Goal: Task Accomplishment & Management: Complete application form

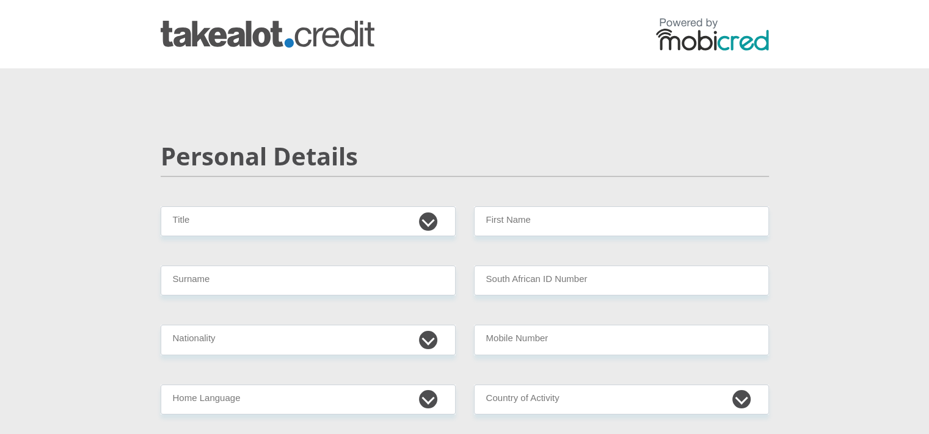
drag, startPoint x: 0, startPoint y: 0, endPoint x: 432, endPoint y: 242, distance: 495.4
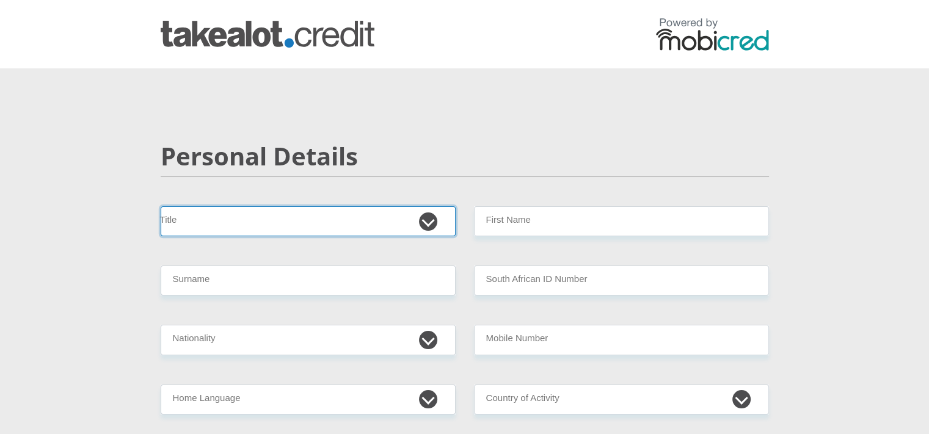
click at [369, 219] on select "Mr Ms Mrs Dr [PERSON_NAME]" at bounding box center [308, 221] width 295 height 30
select select "Ms"
click at [161, 206] on select "Mr Ms Mrs Dr [PERSON_NAME]" at bounding box center [308, 221] width 295 height 30
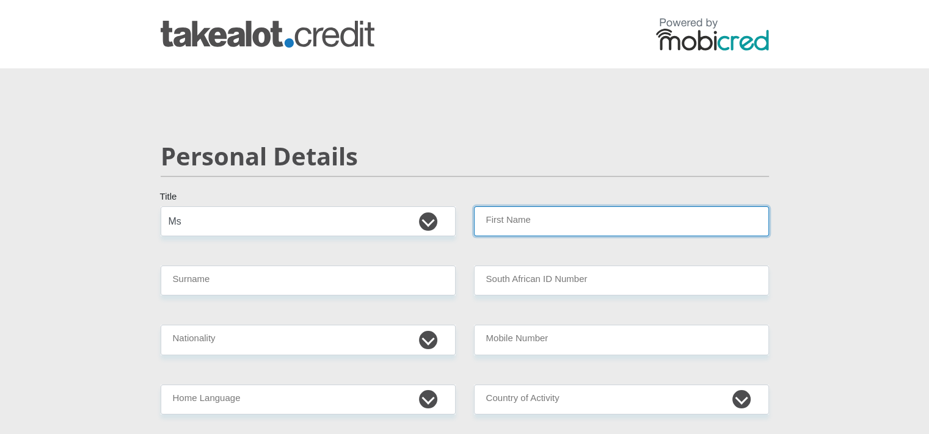
click at [495, 219] on input "First Name" at bounding box center [621, 221] width 295 height 30
type input "Rida"
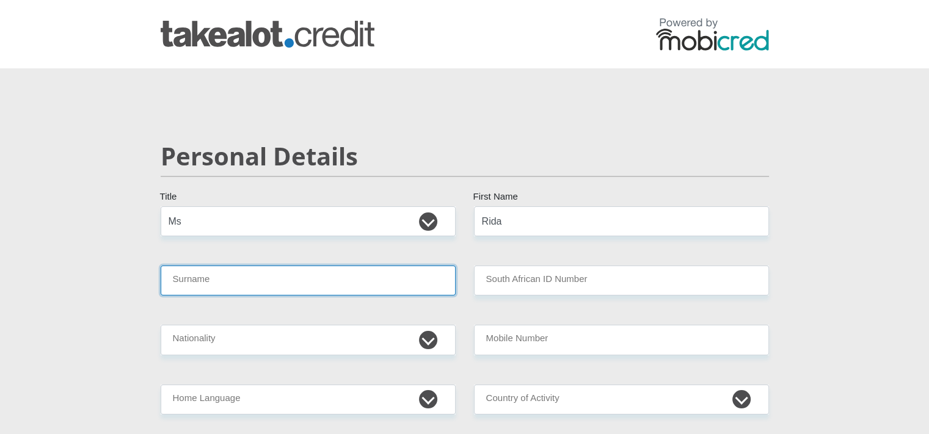
type input "[PERSON_NAME]"
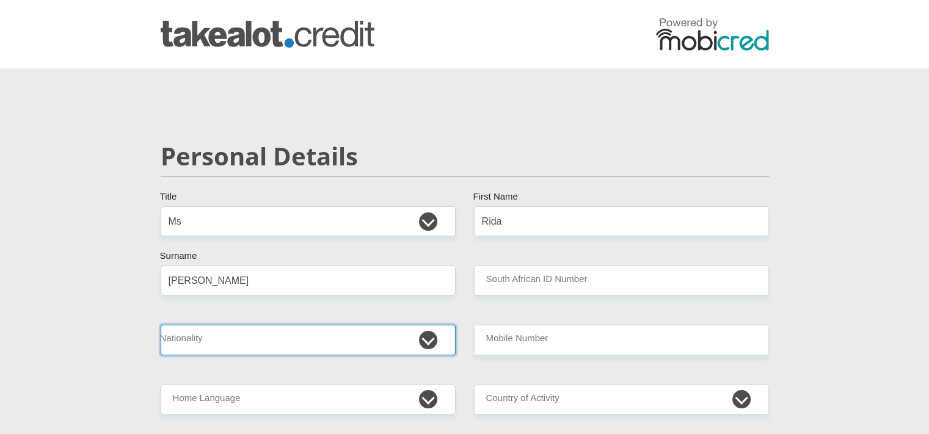
select select "ZAF"
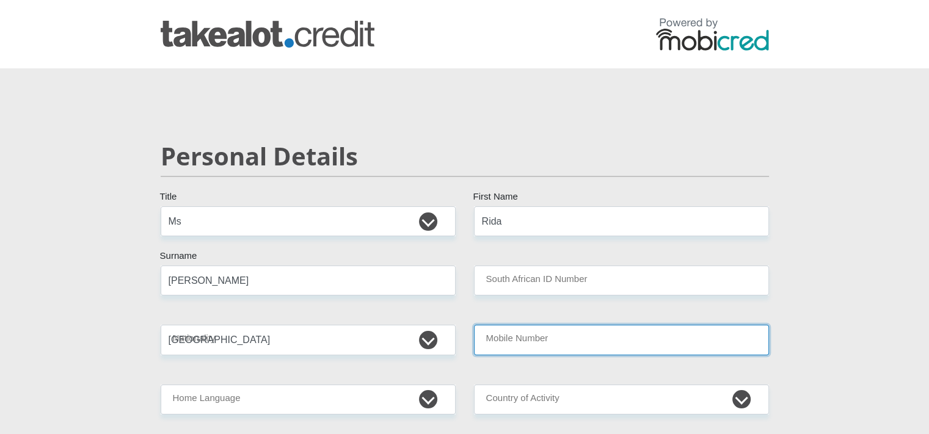
type input "0784435836"
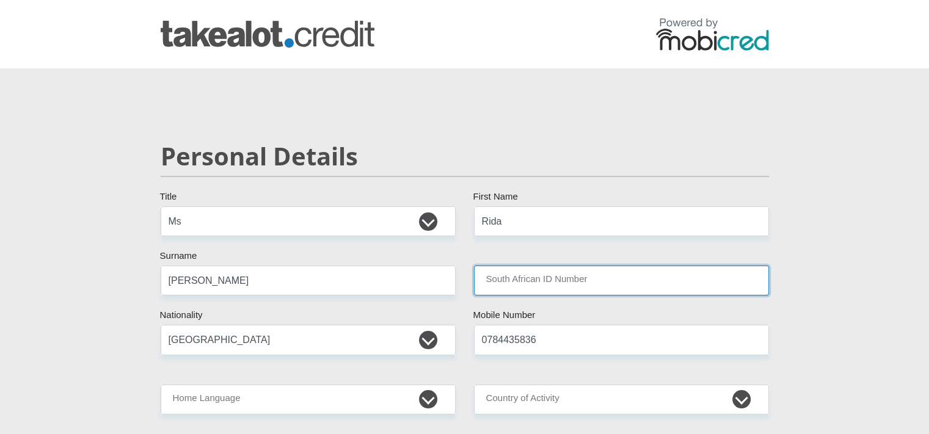
click at [548, 277] on input "South African ID Number" at bounding box center [621, 281] width 295 height 30
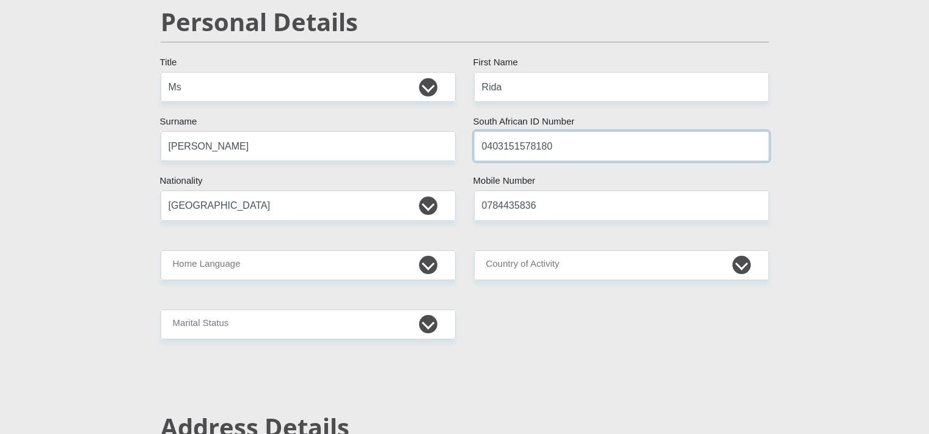
scroll to position [153, 0]
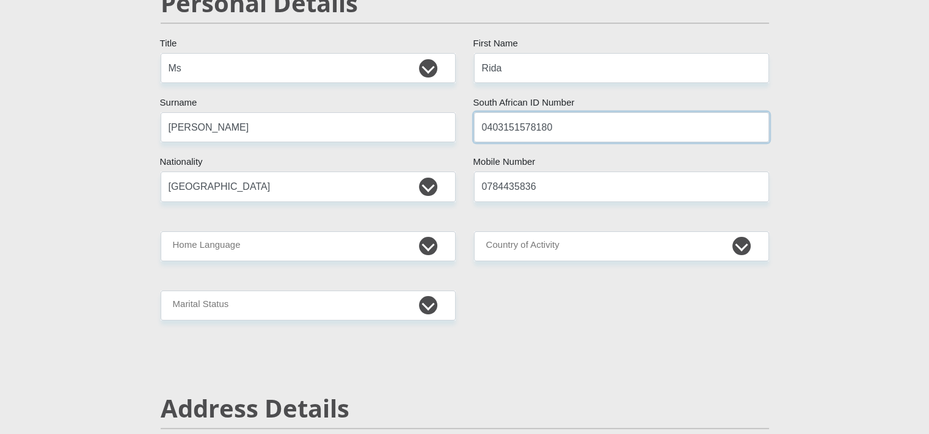
type input "0403151578180"
drag, startPoint x: 628, startPoint y: 192, endPoint x: 457, endPoint y: 212, distance: 172.1
type input "0782610996"
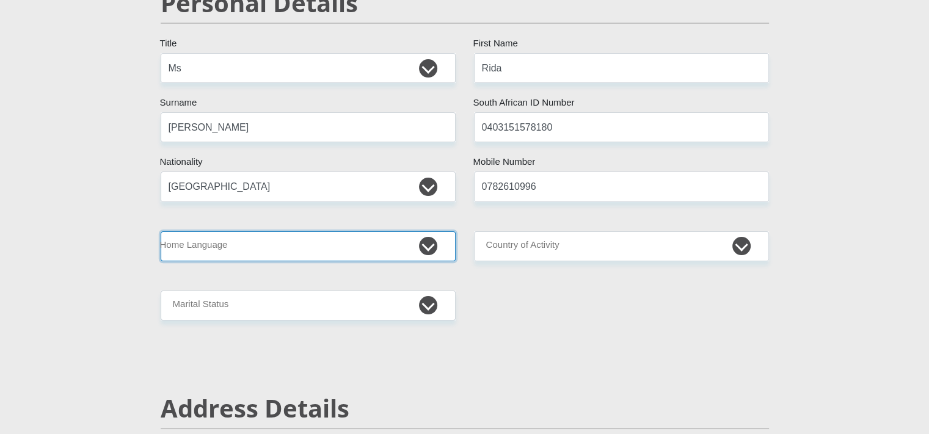
click at [384, 250] on select "Afrikaans English Sepedi South Ndebele Southern Sotho Swati Tsonga Tswana Venda…" at bounding box center [308, 246] width 295 height 30
select select "eng"
click at [161, 231] on select "Afrikaans English Sepedi South Ndebele Southern Sotho Swati Tsonga Tswana Venda…" at bounding box center [308, 246] width 295 height 30
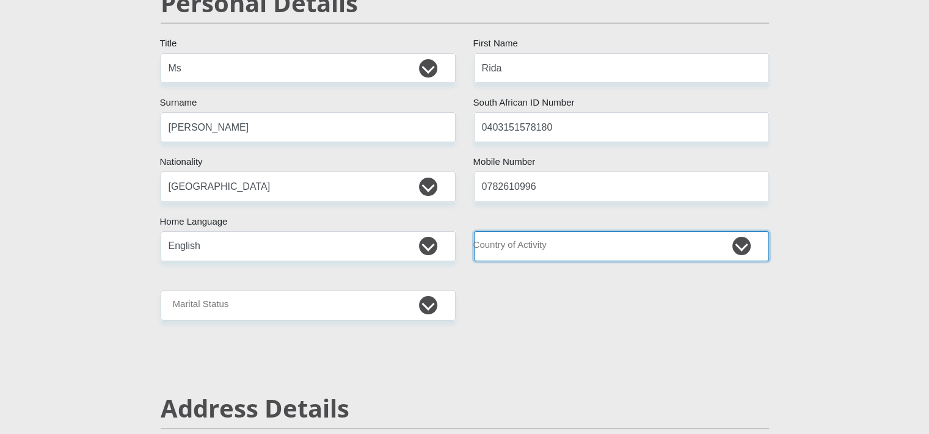
click at [557, 253] on select "[GEOGRAPHIC_DATA] [GEOGRAPHIC_DATA] [GEOGRAPHIC_DATA] [GEOGRAPHIC_DATA] [GEOGRA…" at bounding box center [621, 246] width 295 height 30
select select "ZAF"
click at [474, 231] on select "[GEOGRAPHIC_DATA] [GEOGRAPHIC_DATA] [GEOGRAPHIC_DATA] [GEOGRAPHIC_DATA] [GEOGRA…" at bounding box center [621, 246] width 295 height 30
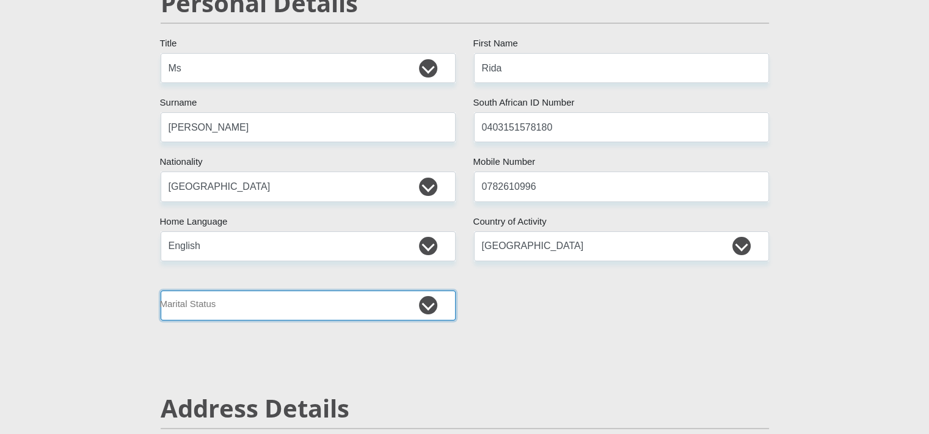
click at [370, 306] on select "Married ANC Single Divorced Widowed Married COP or Customary Law" at bounding box center [308, 306] width 295 height 30
select select "2"
click at [161, 291] on select "Married ANC Single Divorced Widowed Married COP or Customary Law" at bounding box center [308, 306] width 295 height 30
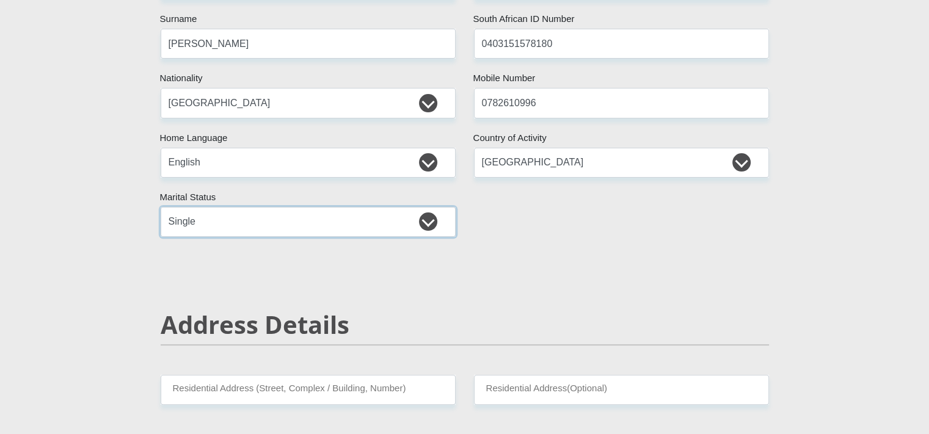
scroll to position [569, 0]
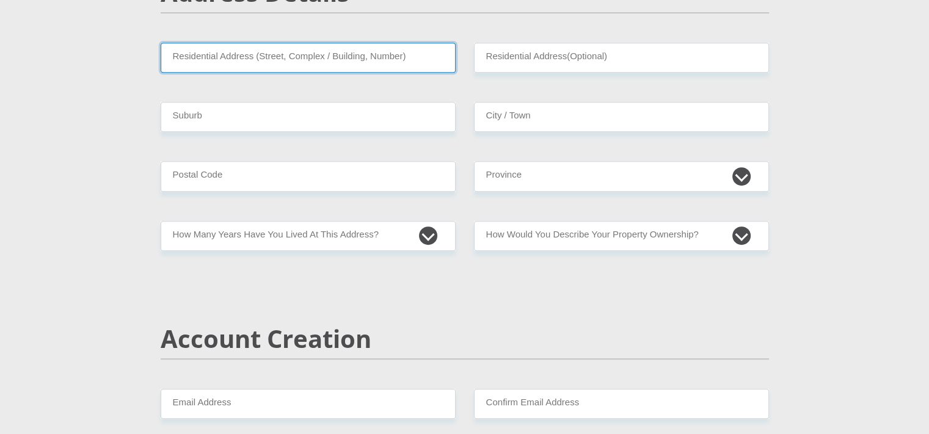
click at [384, 54] on input "Residential Address (Street, Complex / Building, Number)" at bounding box center [308, 58] width 295 height 30
type input "[STREET_ADDRESS][PERSON_NAME]"
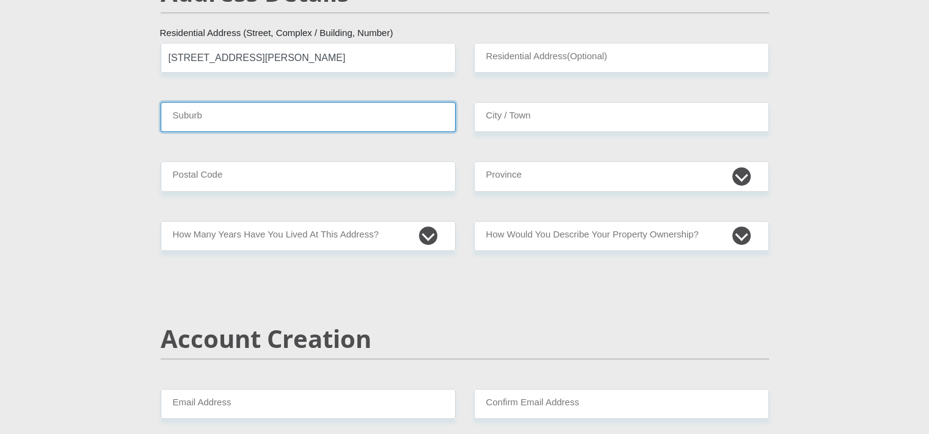
type input "[GEOGRAPHIC_DATA], [GEOGRAPHIC_DATA]"
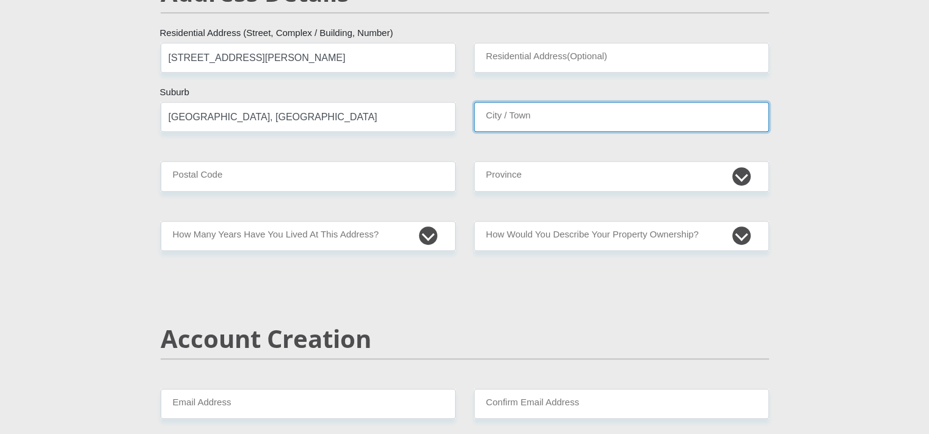
type input "[GEOGRAPHIC_DATA], [GEOGRAPHIC_DATA]"
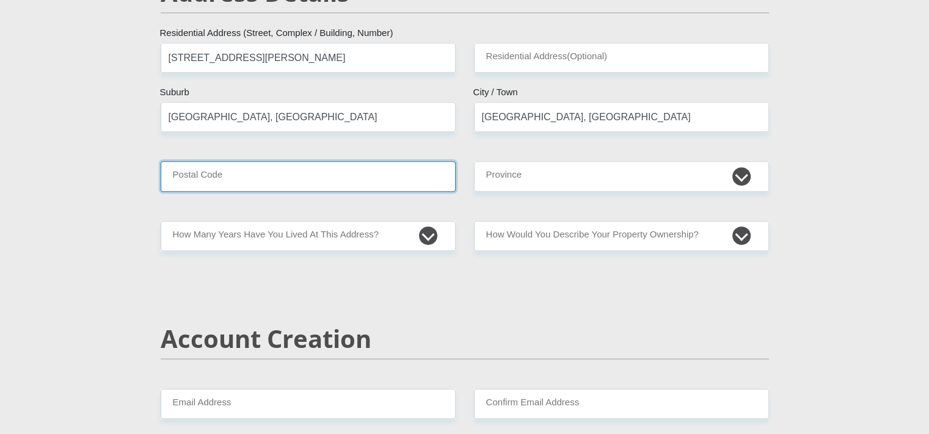
type input "1759"
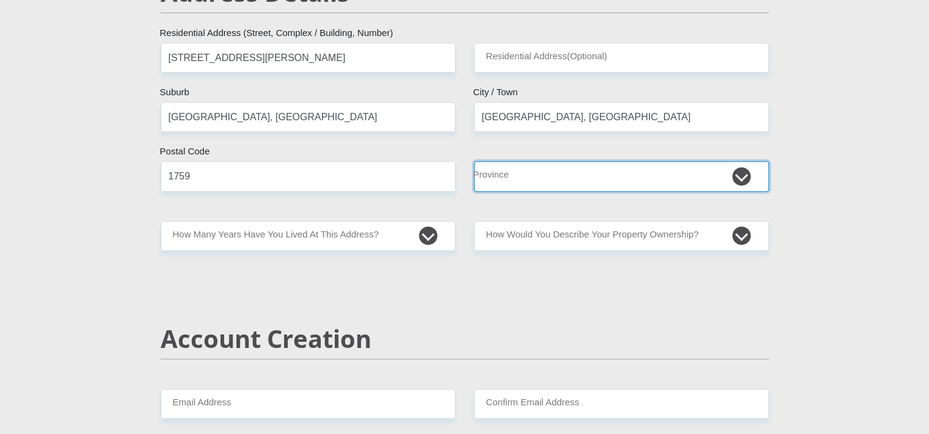
click at [577, 171] on select "Eastern Cape Free State [GEOGRAPHIC_DATA] [GEOGRAPHIC_DATA][DATE] [GEOGRAPHIC_D…" at bounding box center [621, 176] width 295 height 30
select select "Gauteng"
click at [474, 161] on select "Eastern Cape Free State [GEOGRAPHIC_DATA] [GEOGRAPHIC_DATA][DATE] [GEOGRAPHIC_D…" at bounding box center [621, 176] width 295 height 30
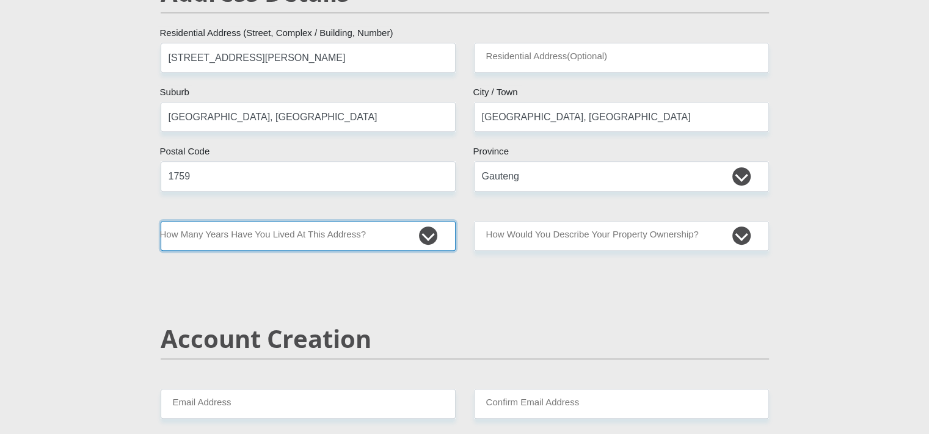
click at [371, 235] on select "less than 1 year 1-3 years 3-5 years 5+ years" at bounding box center [308, 236] width 295 height 30
select select "5"
click at [161, 221] on select "less than 1 year 1-3 years 3-5 years 5+ years" at bounding box center [308, 236] width 295 height 30
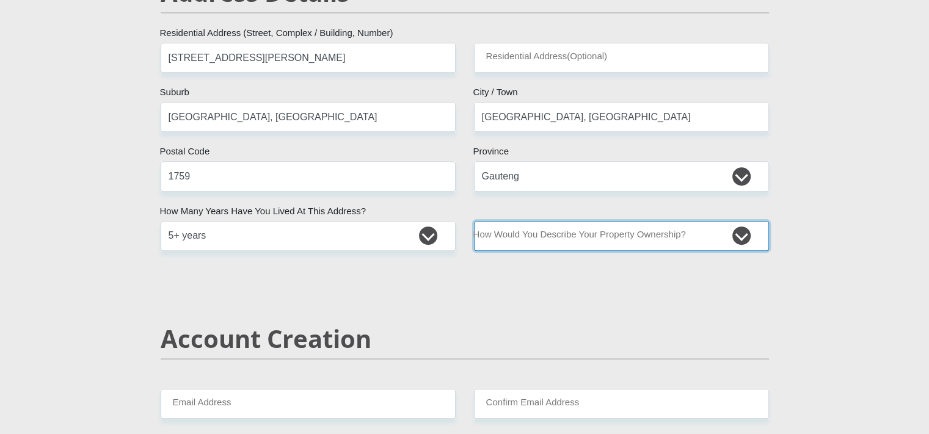
click at [510, 239] on select "Owned Rented Family Owned Company Dwelling" at bounding box center [621, 236] width 295 height 30
select select "Owned"
click at [474, 221] on select "Owned Rented Family Owned Company Dwelling" at bounding box center [621, 236] width 295 height 30
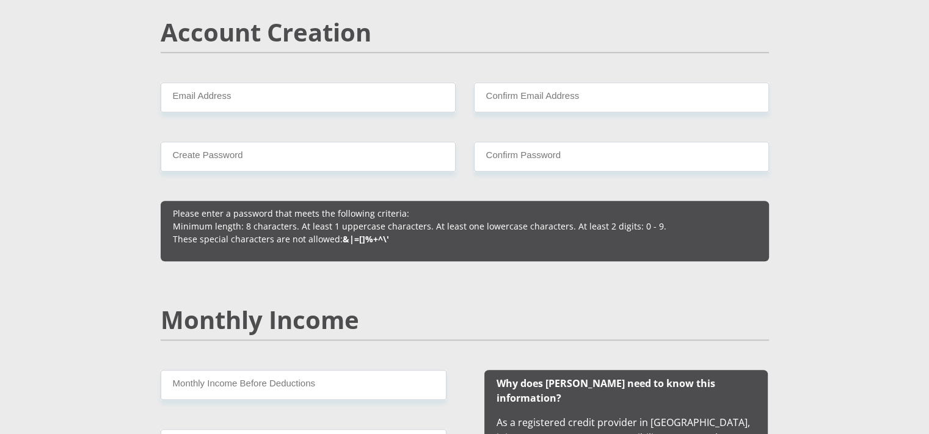
scroll to position [821, 0]
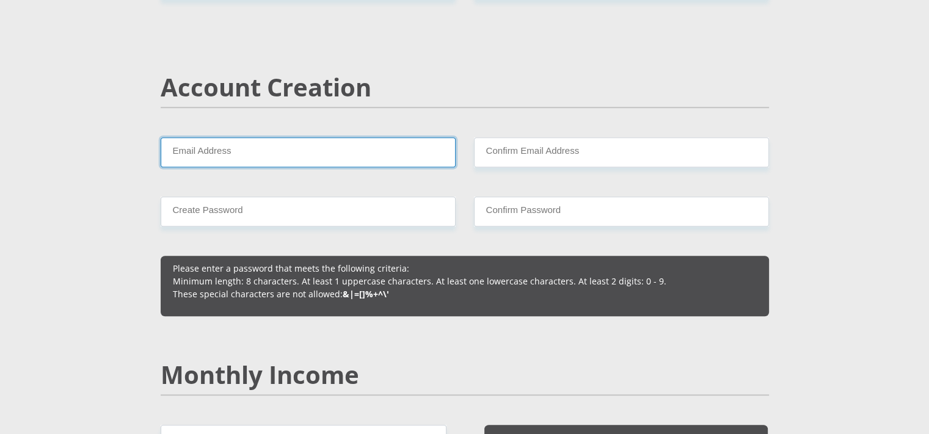
click at [371, 150] on input "Email Address" at bounding box center [308, 152] width 295 height 30
type input "[EMAIL_ADDRESS][DOMAIN_NAME]"
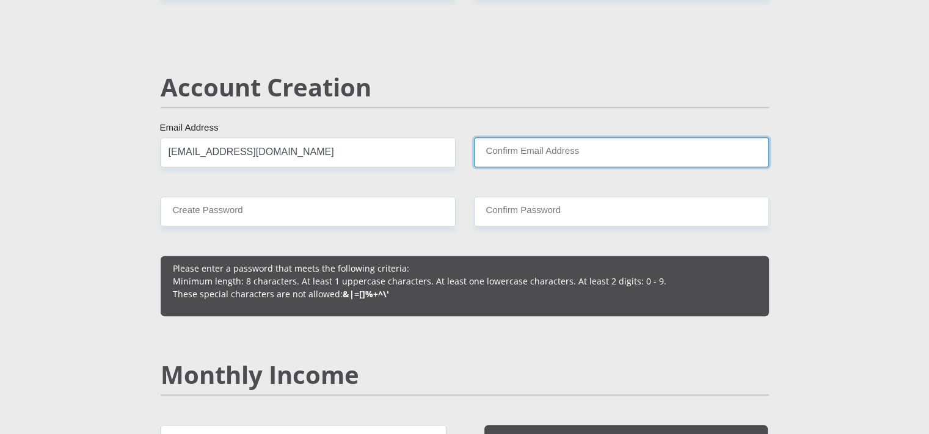
type input "[EMAIL_ADDRESS][DOMAIN_NAME]"
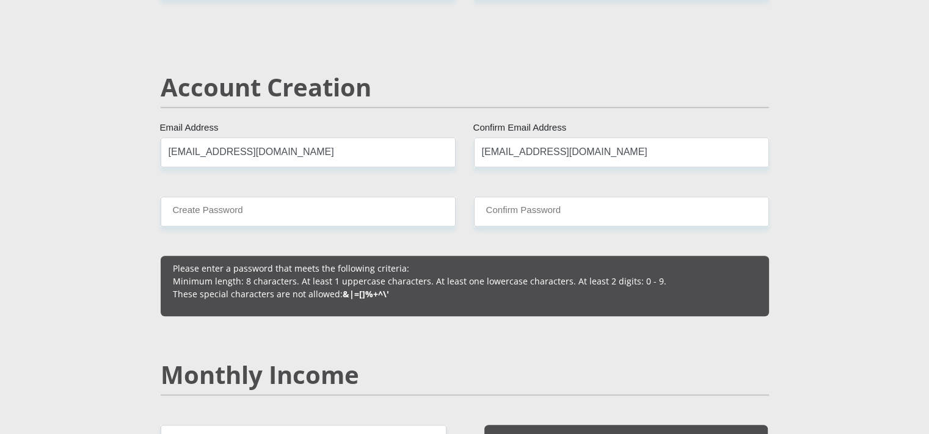
type input "0784435836"
type input "Rida"
type input "[PERSON_NAME]"
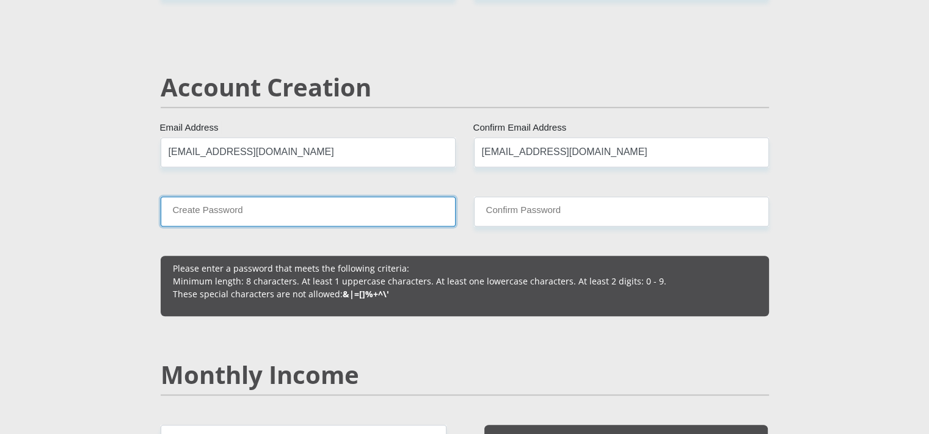
click at [330, 203] on input "Create Password" at bounding box center [308, 212] width 295 height 30
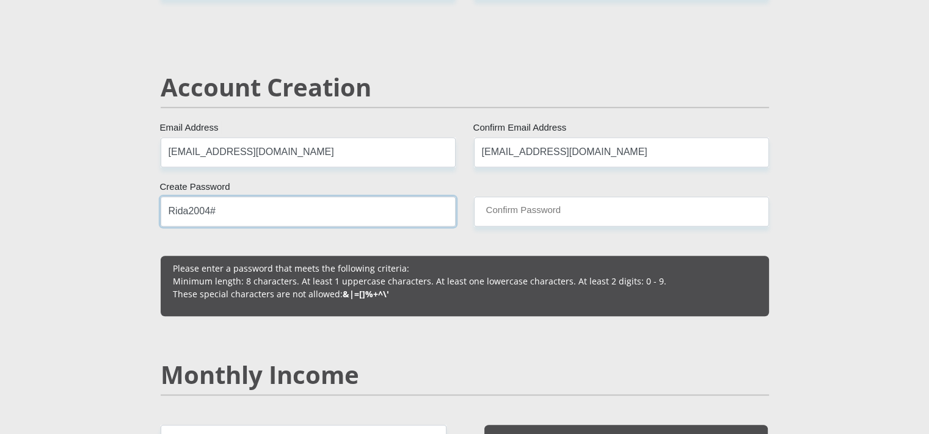
type input "Rida2004#"
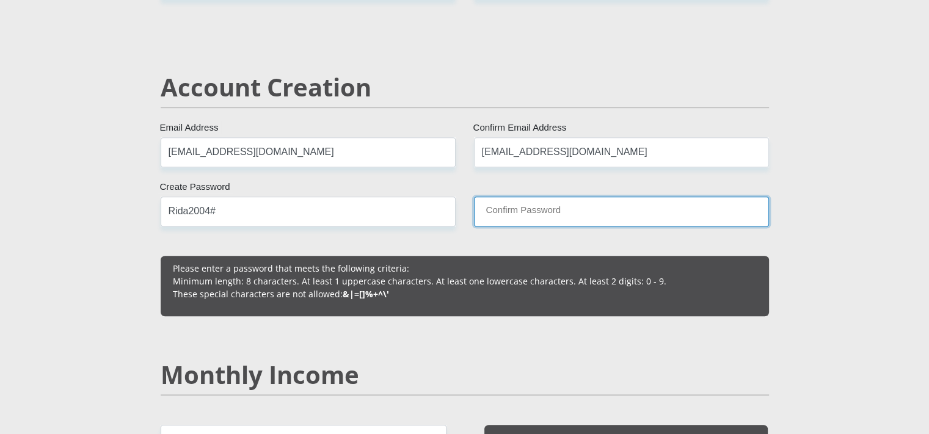
click at [553, 209] on input "Confirm Password" at bounding box center [621, 212] width 295 height 30
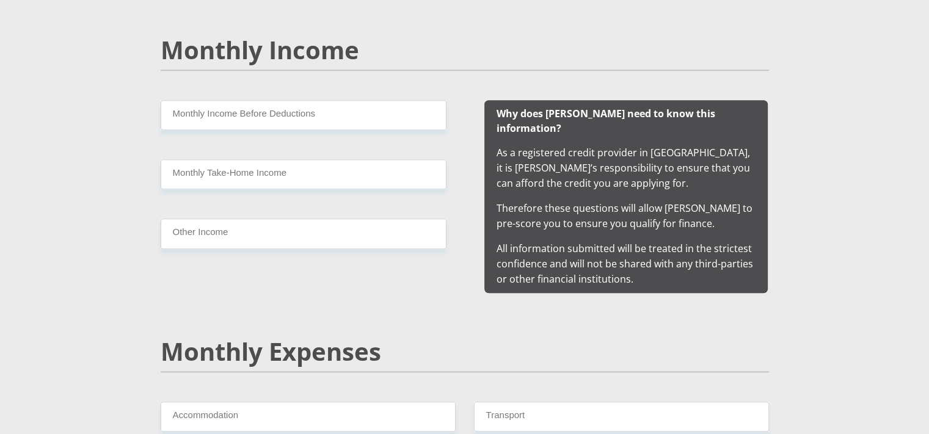
scroll to position [1155, 0]
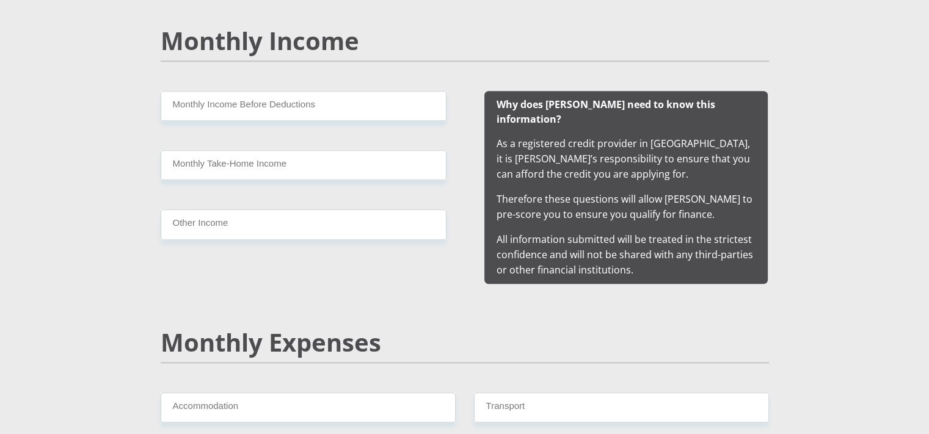
type input "Rida2004#"
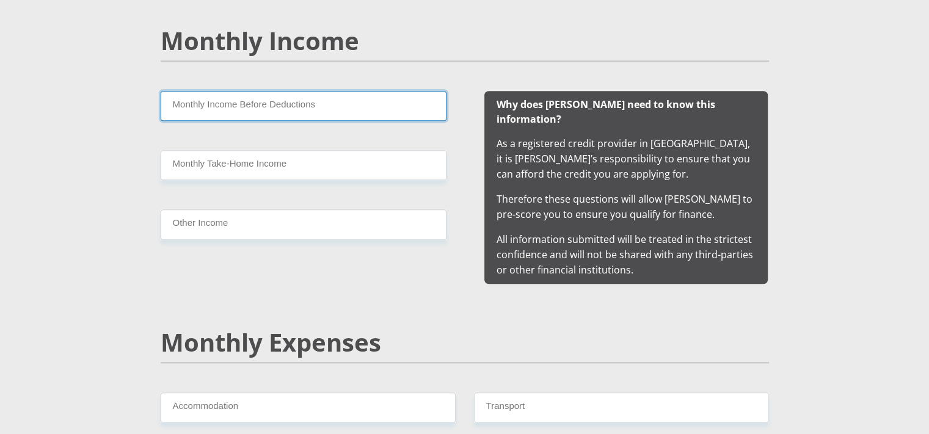
click at [393, 100] on input "Monthly Income Before Deductions" at bounding box center [304, 106] width 286 height 30
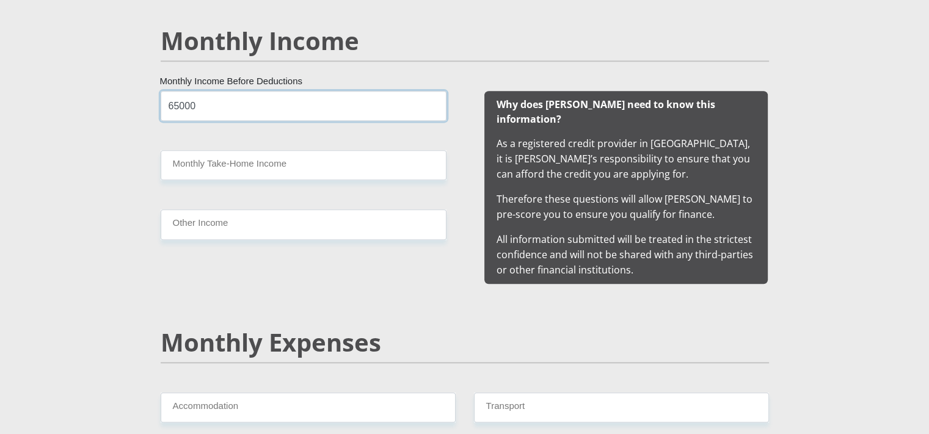
type input "65000"
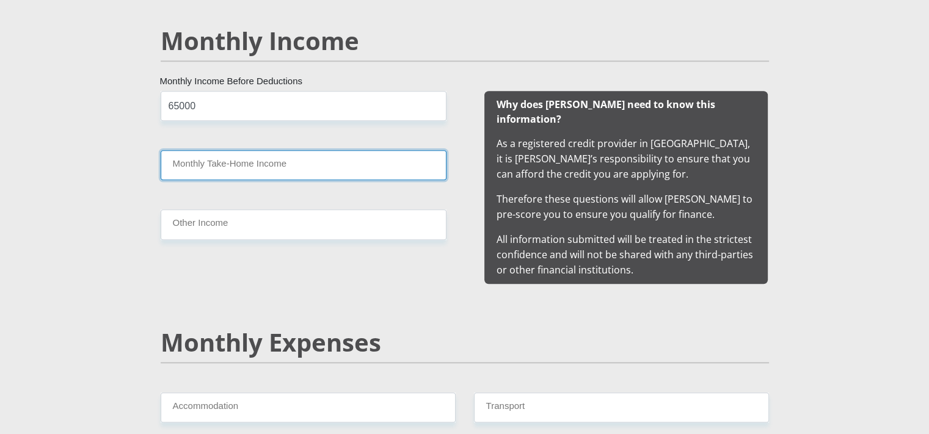
click at [335, 176] on input "Monthly Take-Home Income" at bounding box center [304, 165] width 286 height 30
type input "6"
type input "58500"
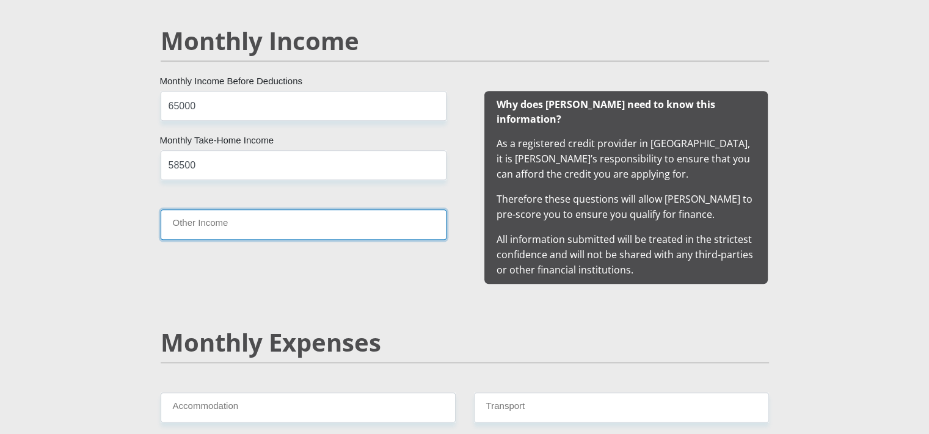
click at [332, 214] on input "Other Income" at bounding box center [304, 224] width 286 height 30
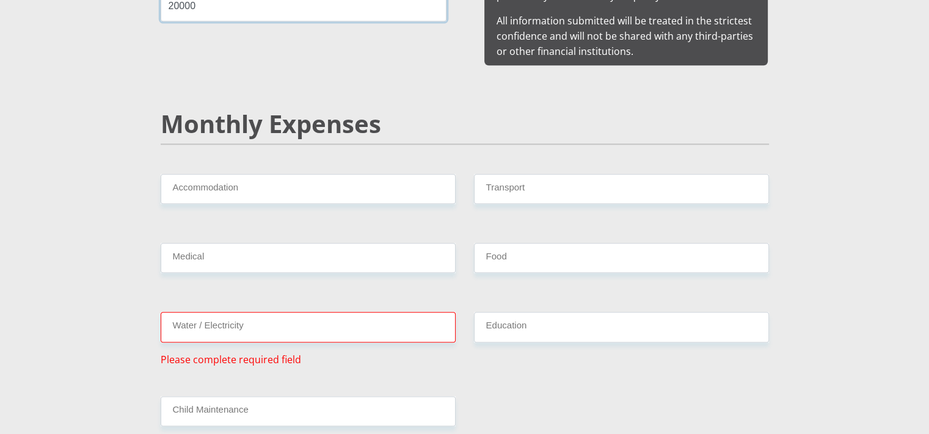
scroll to position [1401, 0]
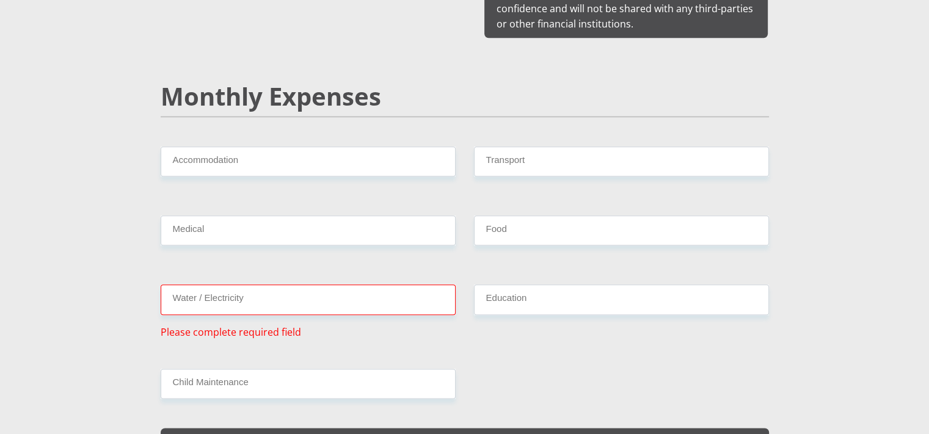
type input "20000"
click at [315, 285] on input "Water / Electricity" at bounding box center [308, 300] width 295 height 30
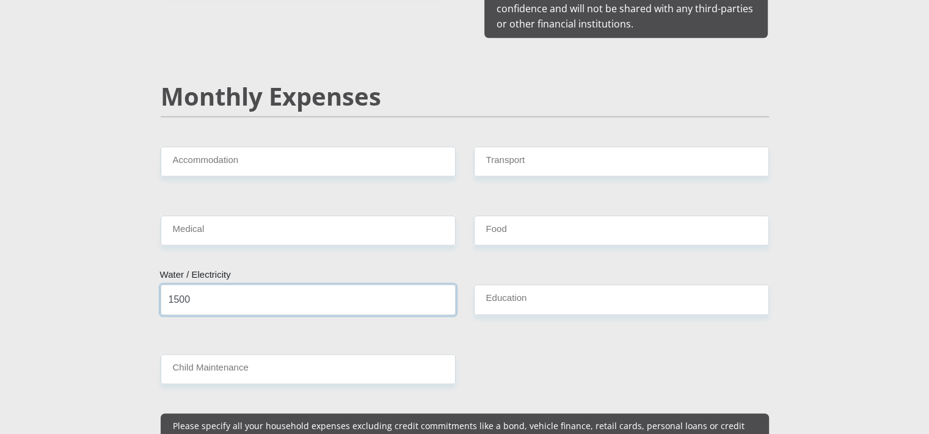
type input "1500"
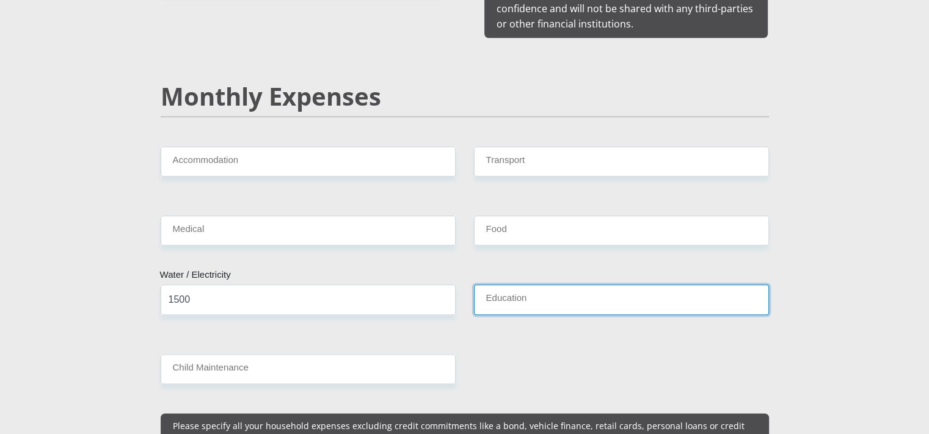
click at [529, 285] on input "Education" at bounding box center [621, 300] width 295 height 30
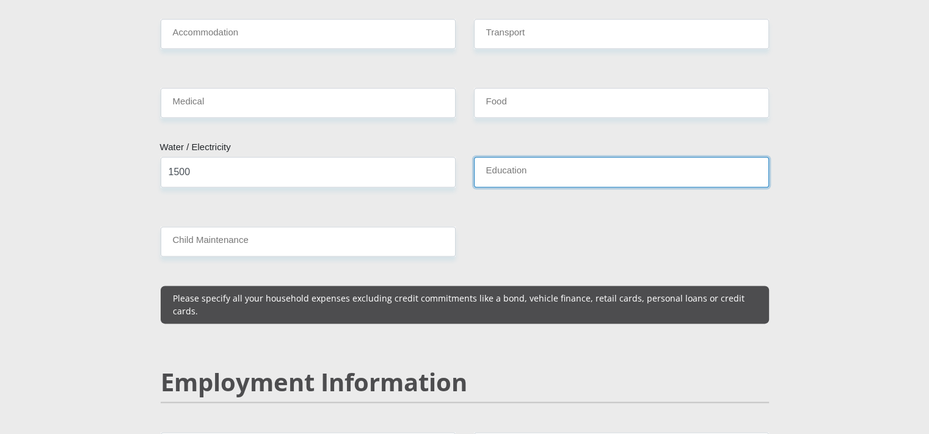
scroll to position [1418, 0]
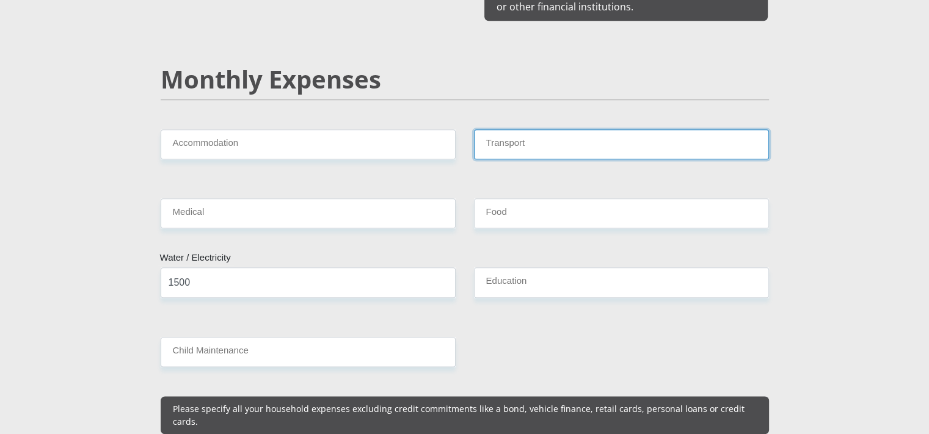
click at [638, 131] on input "Transport" at bounding box center [621, 144] width 295 height 30
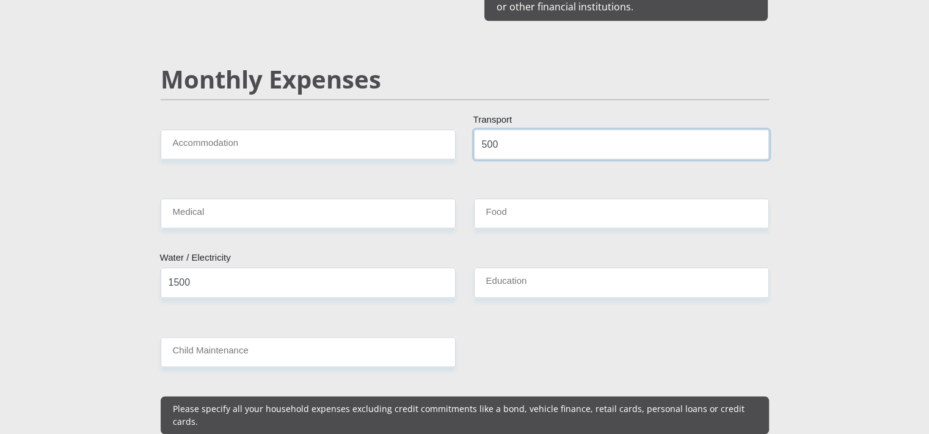
type input "500"
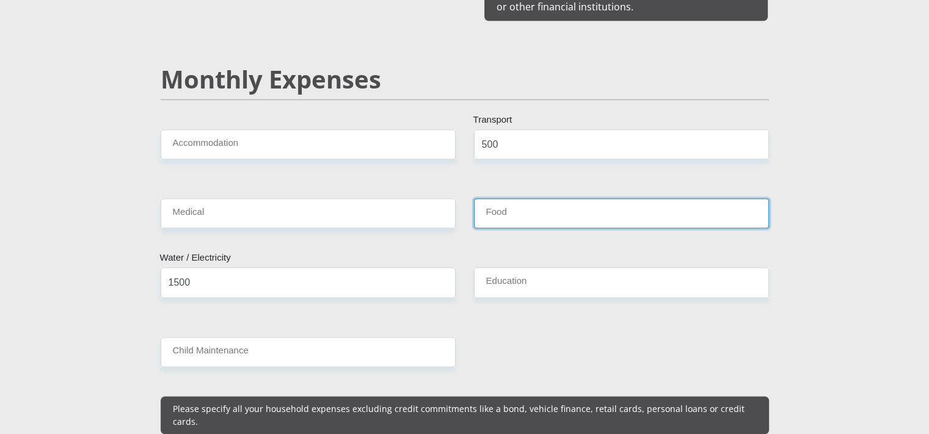
click at [630, 201] on input "Food" at bounding box center [621, 213] width 295 height 30
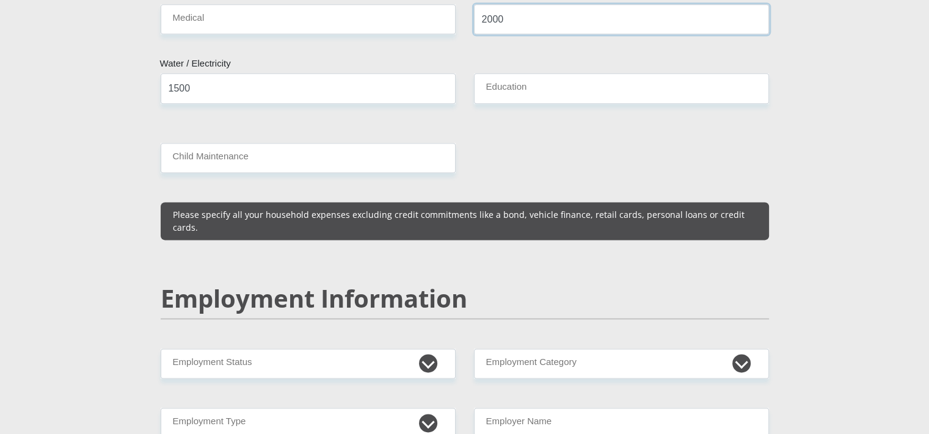
scroll to position [1732, 0]
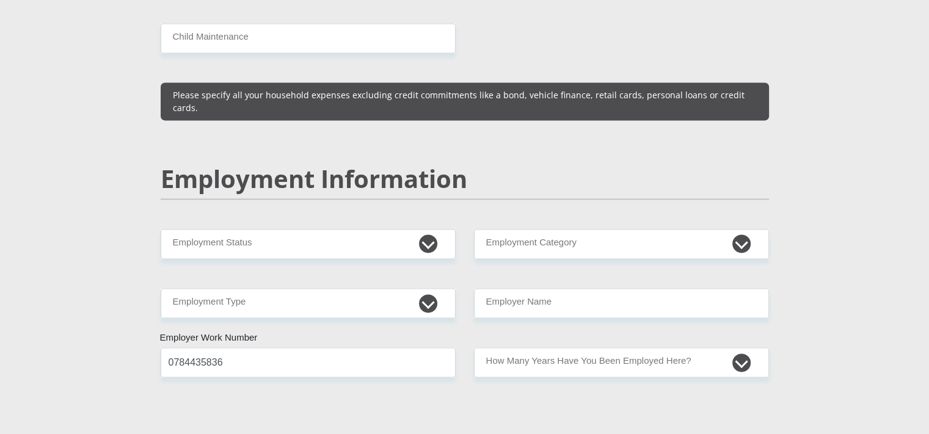
type input "2000"
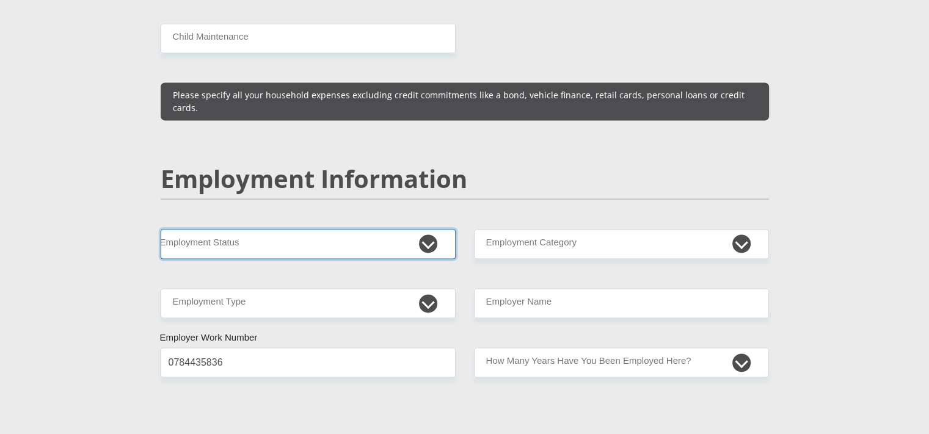
click at [401, 229] on select "Permanent/Full-time Part-time/Casual [DEMOGRAPHIC_DATA] Worker Self-Employed Ho…" at bounding box center [308, 244] width 295 height 30
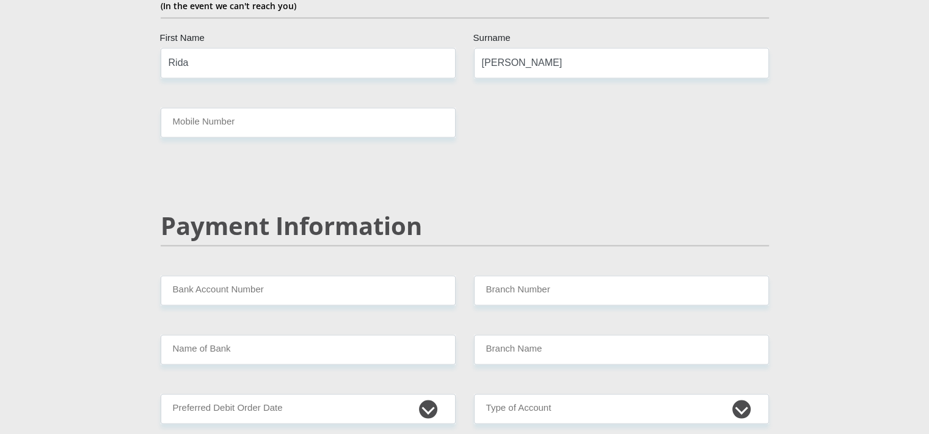
scroll to position [2176, 0]
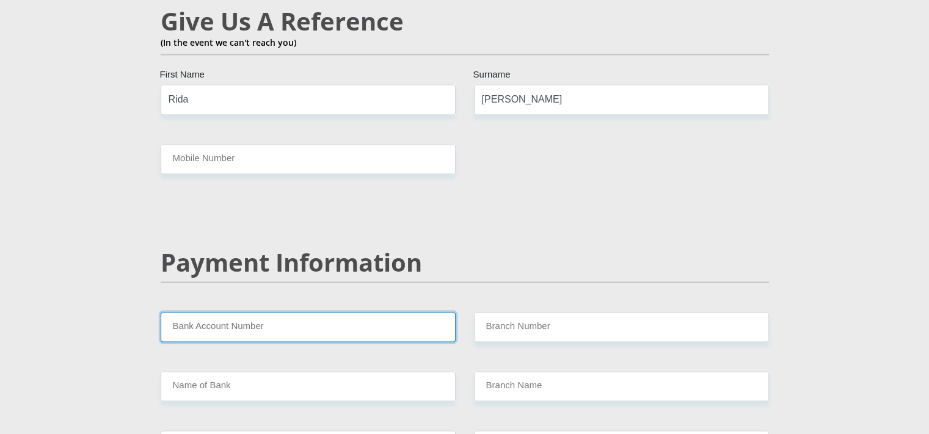
click at [420, 312] on input "Bank Account Number" at bounding box center [308, 327] width 295 height 30
type input "63070980975"
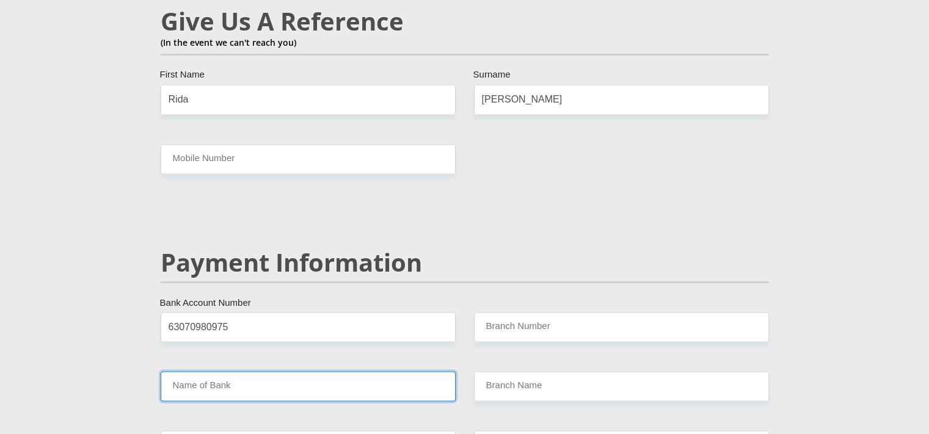
click at [250, 371] on input "Name of Bank" at bounding box center [308, 386] width 295 height 30
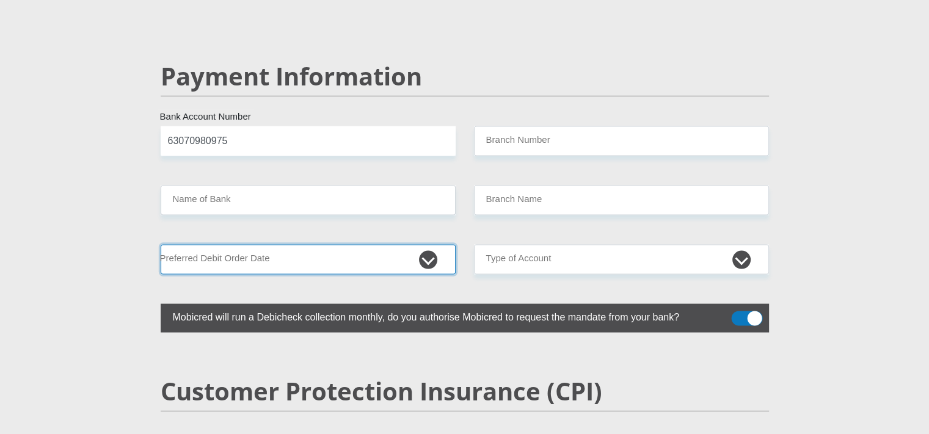
click at [380, 245] on select "1st 2nd 3rd 4th 5th 7th 18th 19th 20th 21st 22nd 23rd 24th 25th 26th 27th 28th …" at bounding box center [308, 260] width 295 height 30
select select "18"
click at [161, 245] on select "1st 2nd 3rd 4th 5th 7th 18th 19th 20th 21st 22nd 23rd 24th 25th 26th 27th 28th …" at bounding box center [308, 260] width 295 height 30
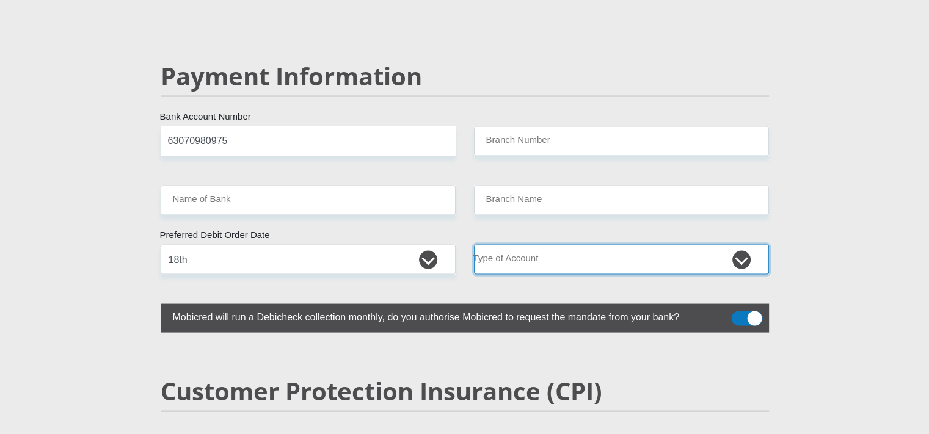
click at [520, 245] on select "Cheque Savings" at bounding box center [621, 260] width 295 height 30
select select "CUR"
click at [474, 245] on select "Cheque Savings" at bounding box center [621, 260] width 295 height 30
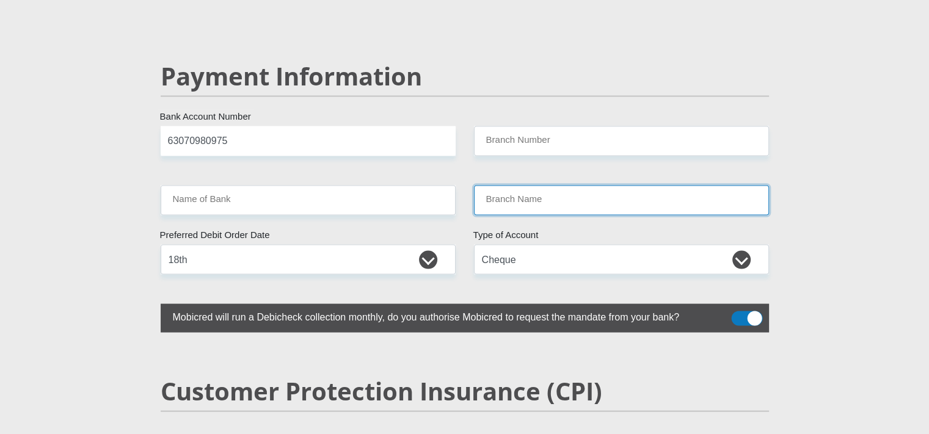
click at [511, 186] on input "Branch Name" at bounding box center [621, 201] width 295 height 30
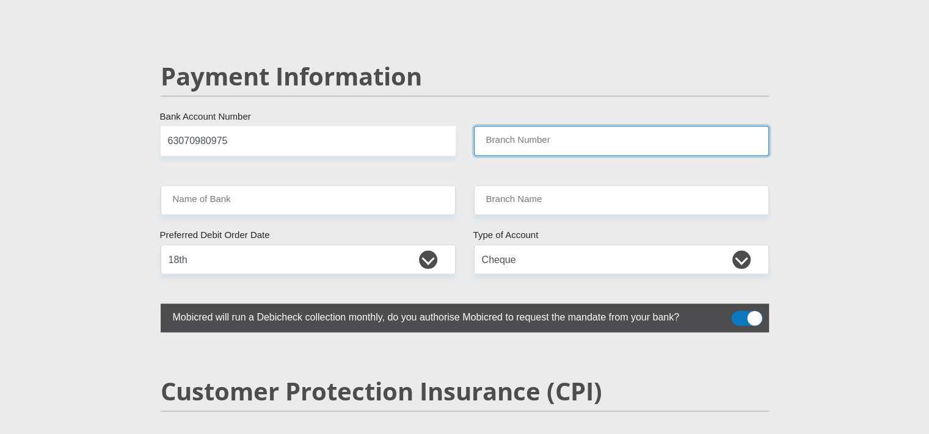
click at [529, 126] on input "Branch Number" at bounding box center [621, 141] width 295 height 30
click at [523, 126] on input "Branch Number" at bounding box center [621, 141] width 295 height 30
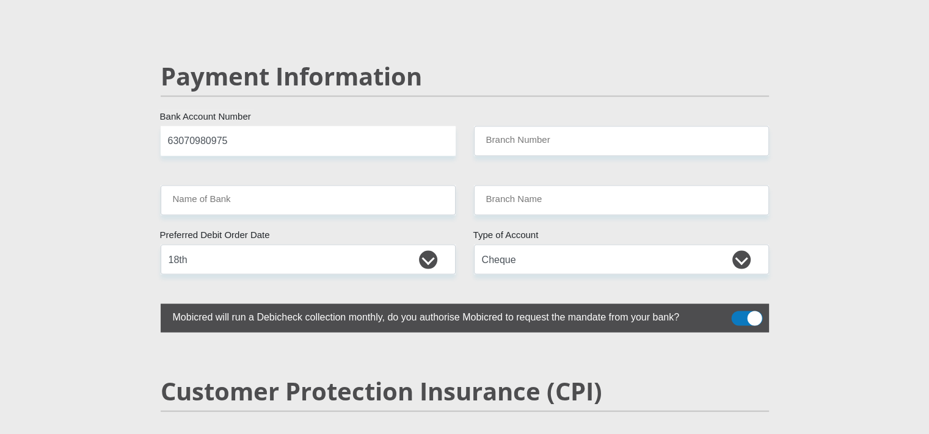
click at [748, 311] on span at bounding box center [746, 318] width 31 height 15
click at [738, 315] on input "checkbox" at bounding box center [738, 315] width 0 height 0
click at [745, 311] on span at bounding box center [746, 318] width 31 height 15
click at [738, 315] on input "checkbox" at bounding box center [738, 315] width 0 height 0
click at [388, 126] on input "63070980975" at bounding box center [308, 141] width 295 height 30
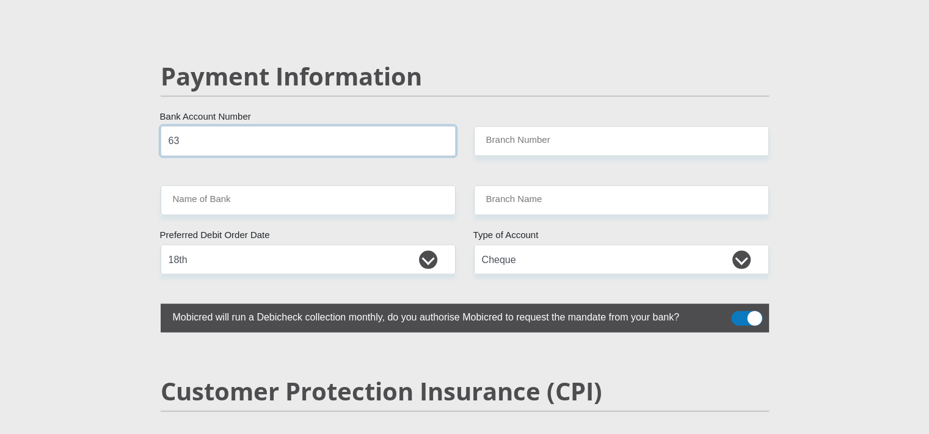
type input "6"
type input "62940571666"
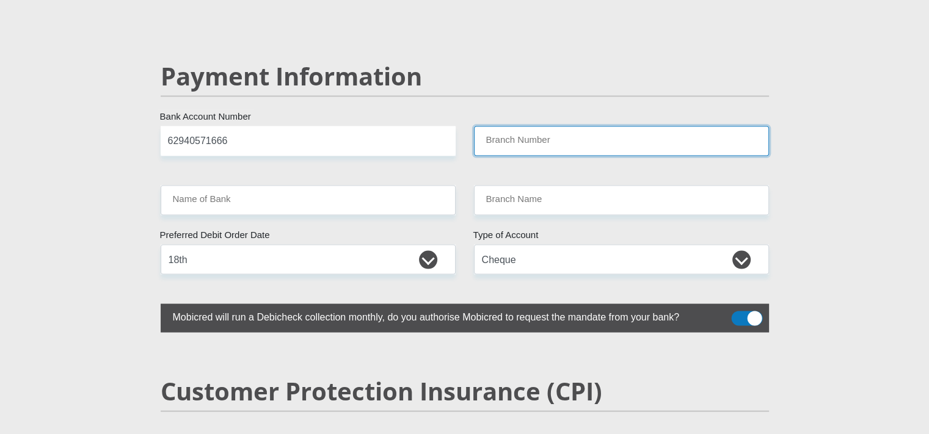
click at [564, 126] on input "Branch Number" at bounding box center [621, 141] width 295 height 30
type input "260655"
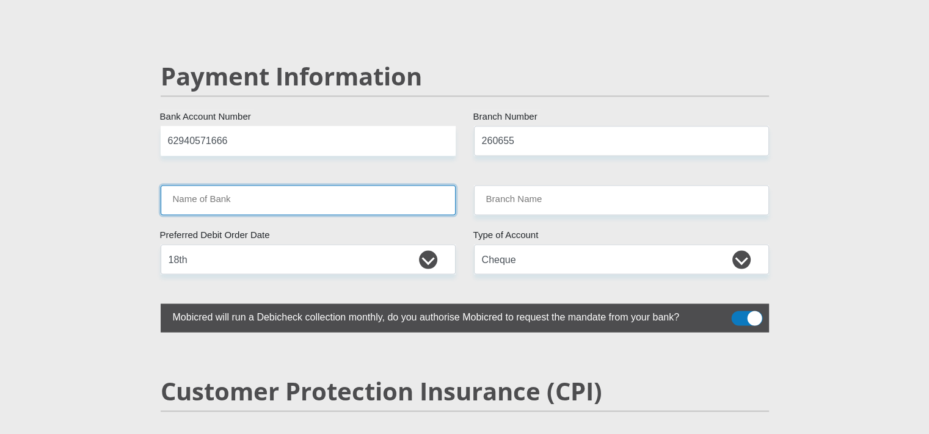
click at [396, 186] on input "Name of Bank" at bounding box center [308, 201] width 295 height 30
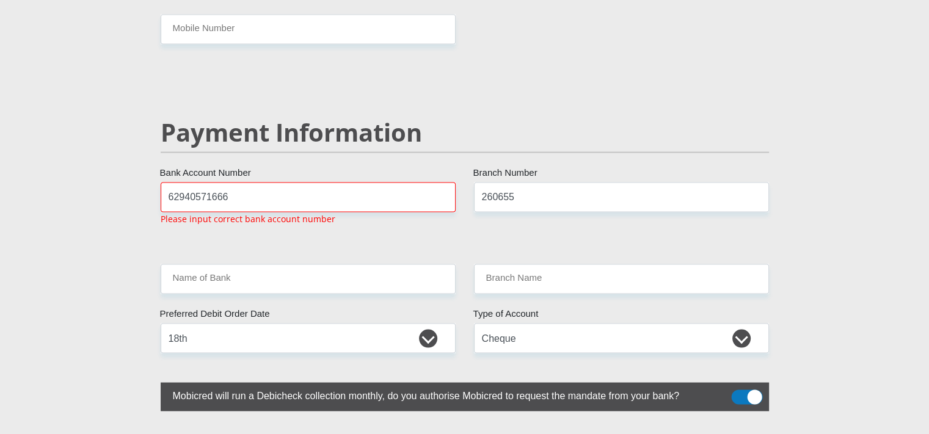
click at [374, 141] on div "Payment Information" at bounding box center [464, 149] width 627 height 65
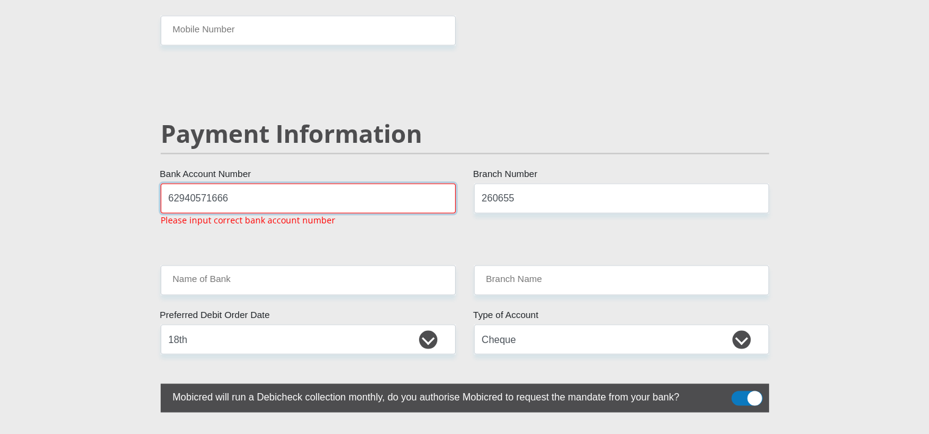
click at [365, 183] on input "62940571666" at bounding box center [308, 198] width 295 height 30
type input "6"
type input "63070980975"
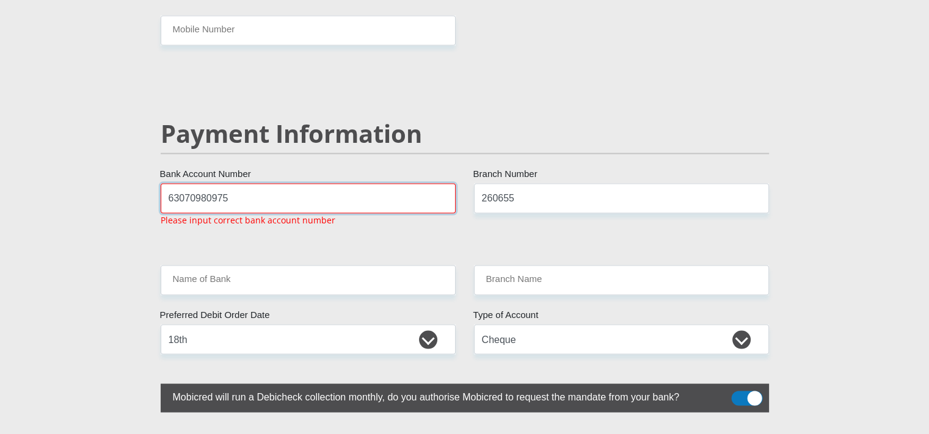
click at [320, 183] on input "63070980975" at bounding box center [308, 198] width 295 height 30
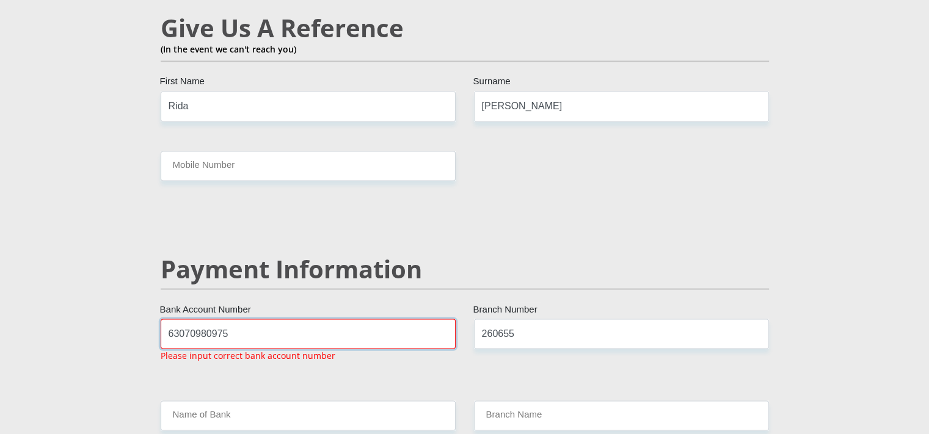
scroll to position [2234, 0]
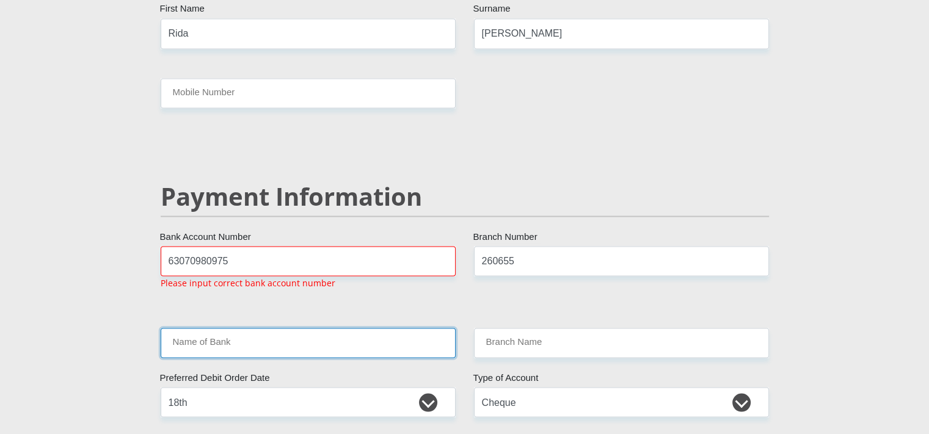
click at [355, 328] on input "Name of Bank" at bounding box center [308, 343] width 295 height 30
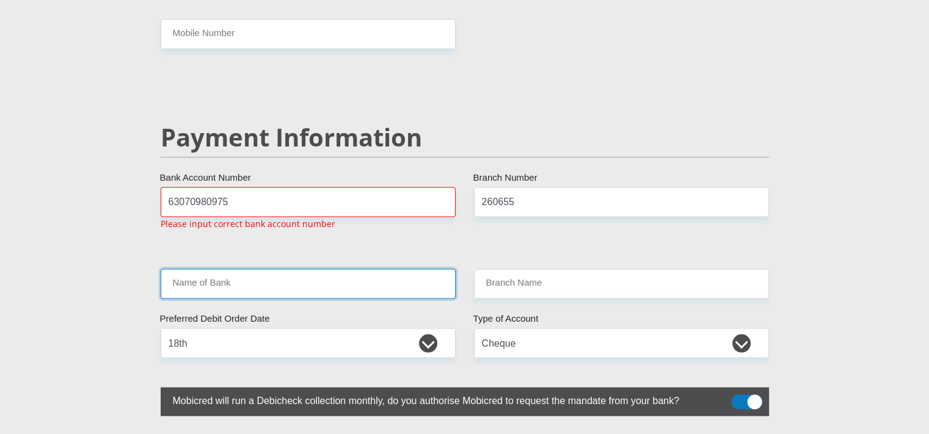
scroll to position [2305, 0]
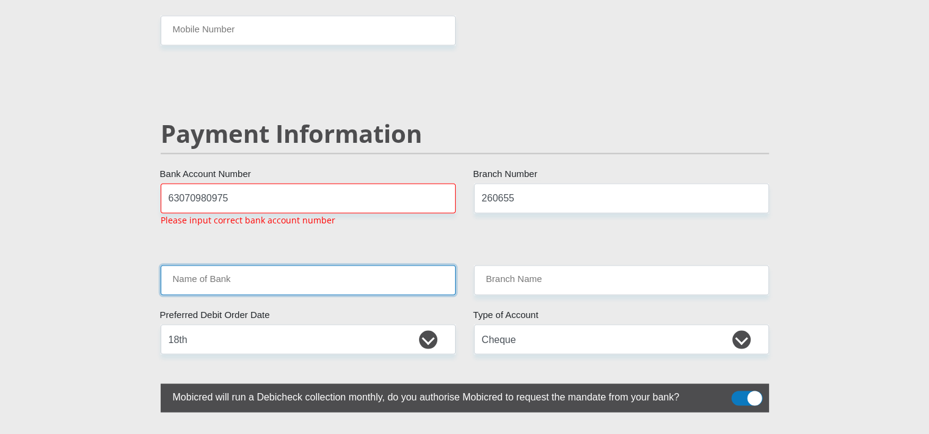
click at [387, 265] on input "Name of Bank" at bounding box center [308, 280] width 295 height 30
